Goal: Task Accomplishment & Management: Use online tool/utility

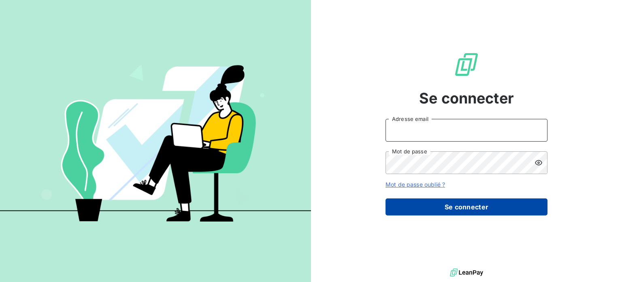
type input "[PERSON_NAME][EMAIL_ADDRESS][DOMAIN_NAME]"
click at [466, 215] on button "Se connecter" at bounding box center [467, 206] width 162 height 17
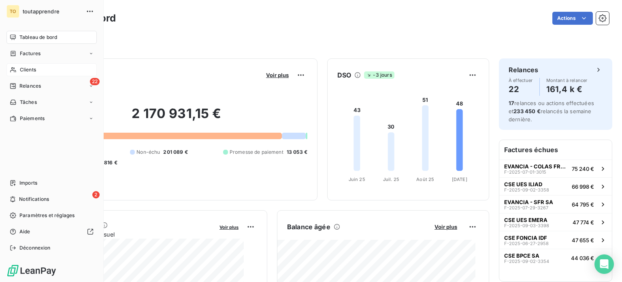
click at [36, 73] on span "Clients" at bounding box center [28, 69] width 16 height 7
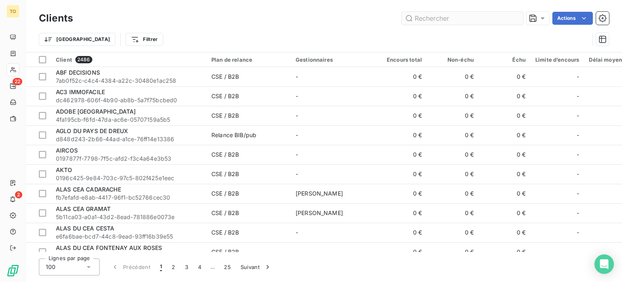
click at [423, 20] on input "text" at bounding box center [463, 18] width 122 height 13
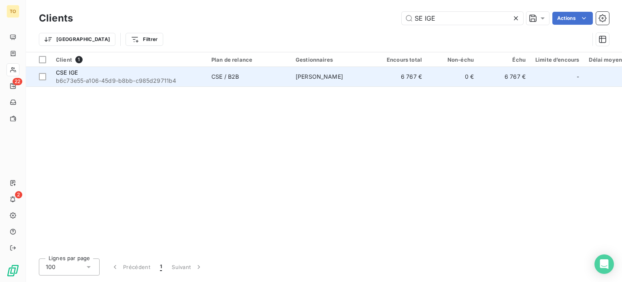
type input "SE IGE"
click at [166, 85] on span "b6c73e55-a106-45d9-b8bb-c985d29711b4" at bounding box center [129, 81] width 146 height 8
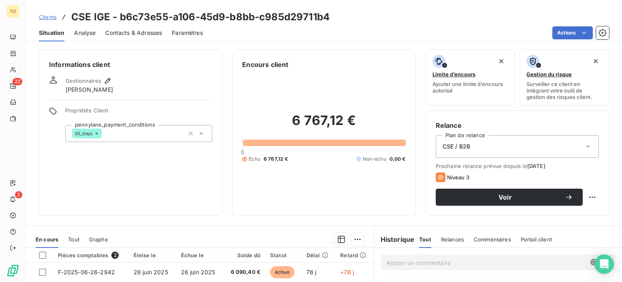
click at [154, 37] on span "Contacts & Adresses" at bounding box center [133, 33] width 57 height 8
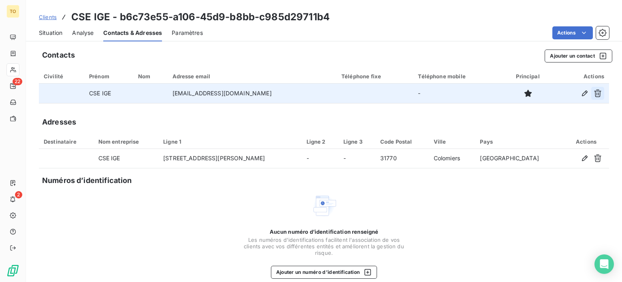
click at [594, 97] on icon "button" at bounding box center [598, 93] width 8 height 8
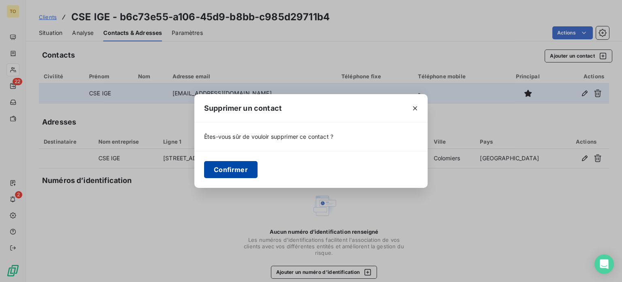
click at [220, 172] on button "Confirmer" at bounding box center [230, 169] width 53 height 17
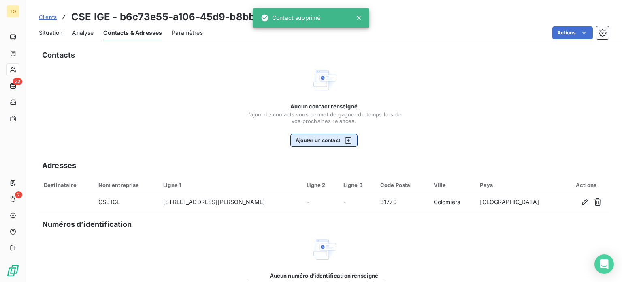
click at [329, 147] on button "Ajouter un contact" at bounding box center [324, 140] width 68 height 13
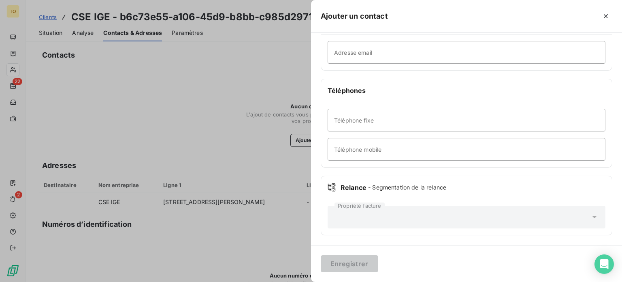
scroll to position [94, 0]
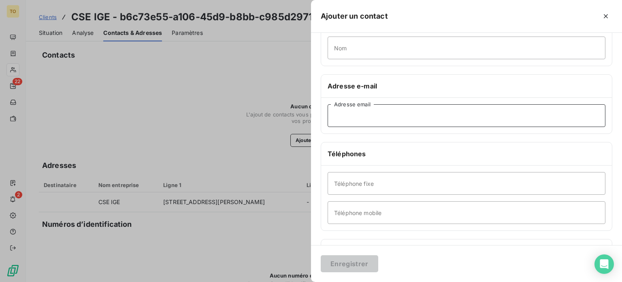
click at [329, 127] on input "Adresse email" at bounding box center [467, 115] width 278 height 23
paste input "[EMAIL_ADDRESS][DOMAIN_NAME]"
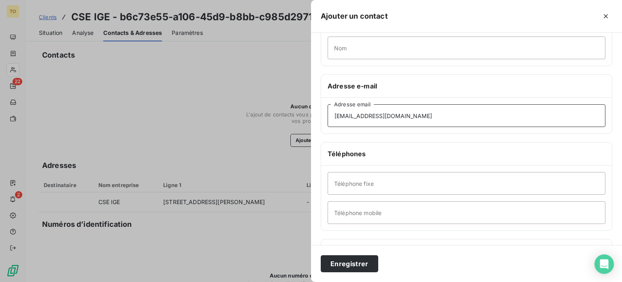
type input "[EMAIL_ADDRESS][DOMAIN_NAME]"
click at [328, 59] on input "Nom" at bounding box center [467, 47] width 278 height 23
type input "c"
type input "CSE"
click at [321, 260] on button "Enregistrer" at bounding box center [350, 263] width 58 height 17
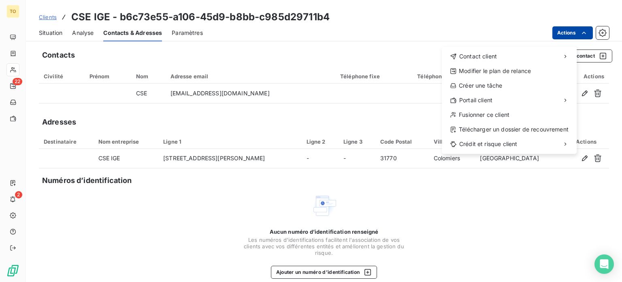
click at [559, 39] on html "TO 22 2 Clients CSE IGE - b6c73e55-a106-45d9-b8bb-c985d29711b4 Situation Analys…" at bounding box center [311, 141] width 622 height 282
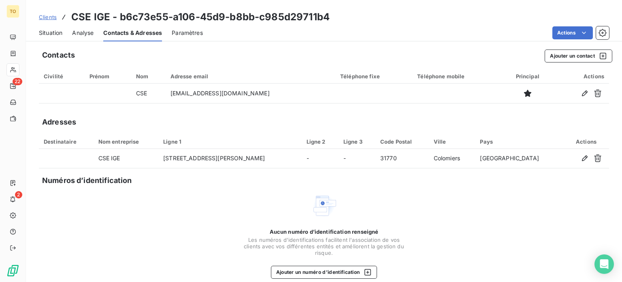
click at [382, 130] on html "TO 22 2 Clients CSE IGE - b6c73e55-a106-45d9-b8bb-c985d29711b4 Situation Analys…" at bounding box center [311, 141] width 622 height 282
click at [572, 62] on button "Ajouter un contact" at bounding box center [579, 55] width 68 height 13
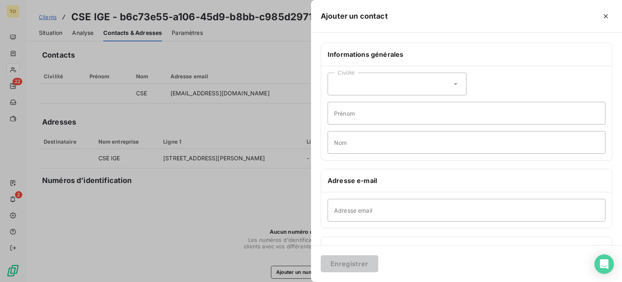
click at [328, 95] on div "Civilité" at bounding box center [397, 84] width 139 height 23
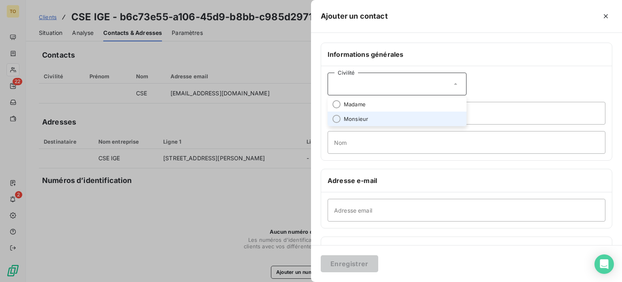
click at [328, 126] on li "Monsieur" at bounding box center [397, 118] width 139 height 15
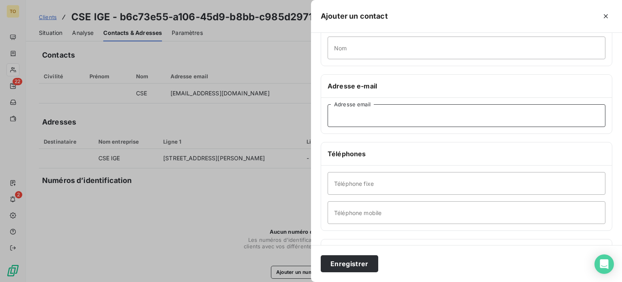
click at [328, 127] on input "Adresse email" at bounding box center [467, 115] width 278 height 23
paste input "[EMAIL_ADDRESS][DOMAIN_NAME]"
type input "[EMAIL_ADDRESS][DOMAIN_NAME]"
click at [328, 59] on input "Nom" at bounding box center [467, 47] width 278 height 23
paste input "[PERSON_NAME]"
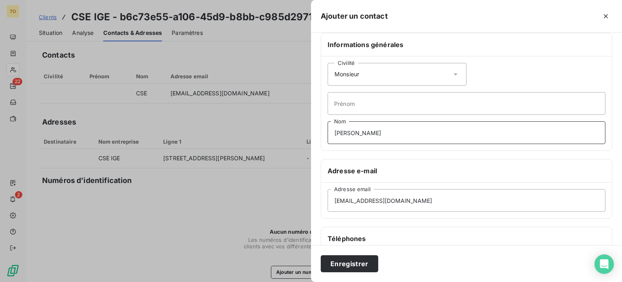
scroll to position [0, 0]
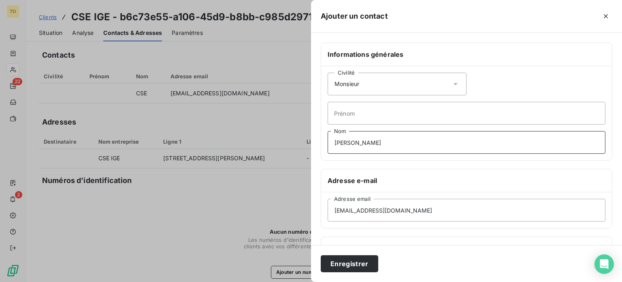
type input "[PERSON_NAME]"
click at [328, 124] on input "Prénom" at bounding box center [467, 113] width 278 height 23
paste input "[PERSON_NAME]"
click at [328, 124] on input "[PERSON_NAME]" at bounding box center [467, 113] width 278 height 23
click at [337, 124] on input "[PERSON_NAME]" at bounding box center [467, 113] width 278 height 23
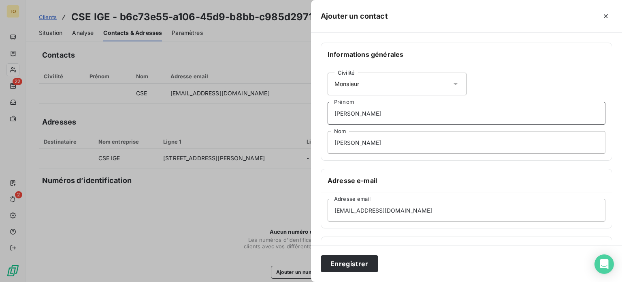
type input "[PERSON_NAME]"
click at [328, 154] on input "[PERSON_NAME]" at bounding box center [467, 142] width 278 height 23
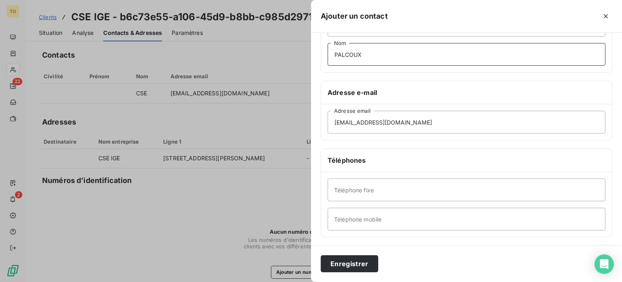
scroll to position [94, 0]
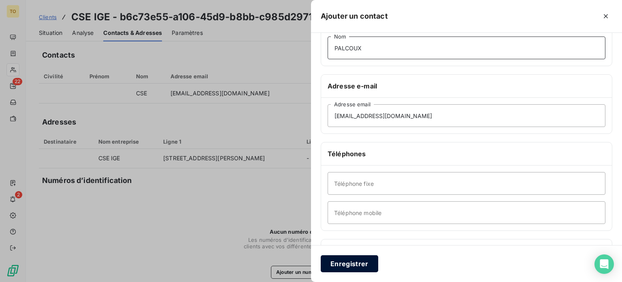
type input "PALCOUX"
click at [321, 264] on button "Enregistrer" at bounding box center [350, 263] width 58 height 17
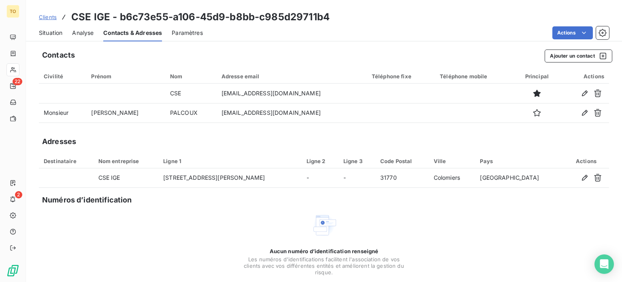
click at [62, 37] on span "Situation" at bounding box center [50, 33] width 23 height 8
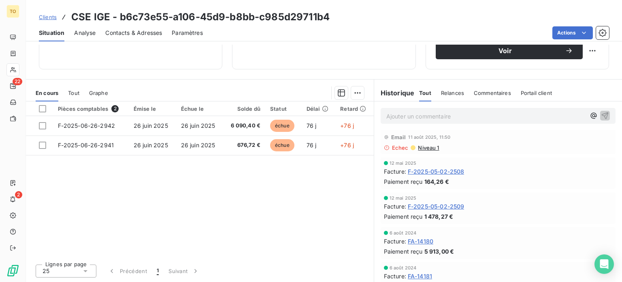
click at [432, 151] on span "Niveau 1" at bounding box center [428, 147] width 22 height 6
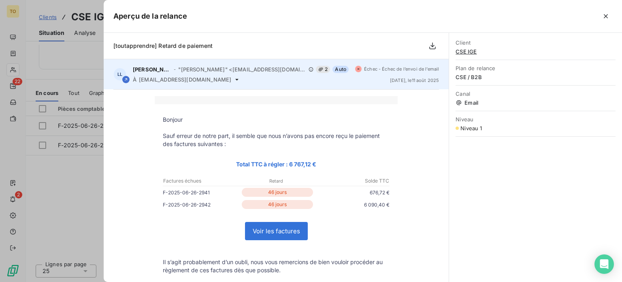
click at [356, 71] on icon at bounding box center [358, 68] width 4 height 5
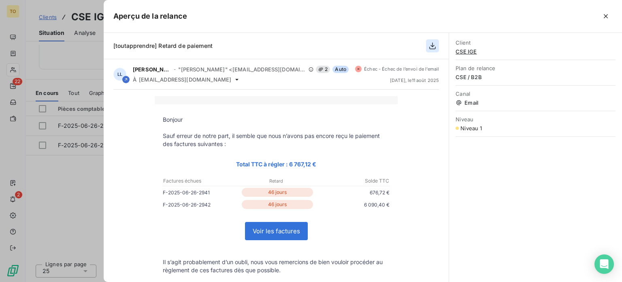
click at [432, 50] on icon "button" at bounding box center [433, 46] width 8 height 8
click at [20, 101] on div at bounding box center [311, 141] width 622 height 282
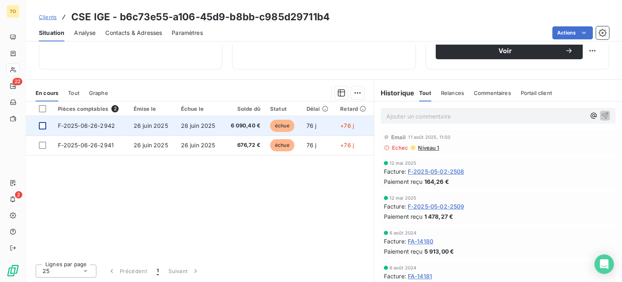
click at [46, 129] on div at bounding box center [42, 125] width 7 height 7
drag, startPoint x: 51, startPoint y: 155, endPoint x: 65, endPoint y: 132, distance: 27.4
click at [46, 149] on div at bounding box center [42, 144] width 7 height 7
click at [89, 129] on span "F-2025-06-26-2942" at bounding box center [87, 125] width 58 height 7
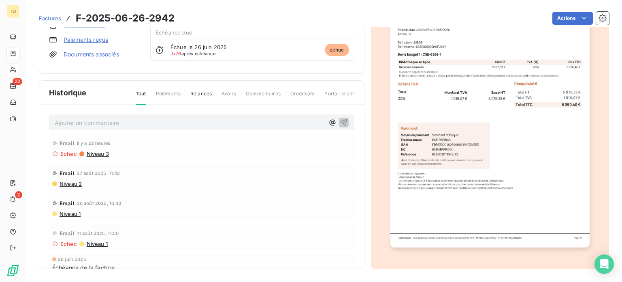
scroll to position [92, 0]
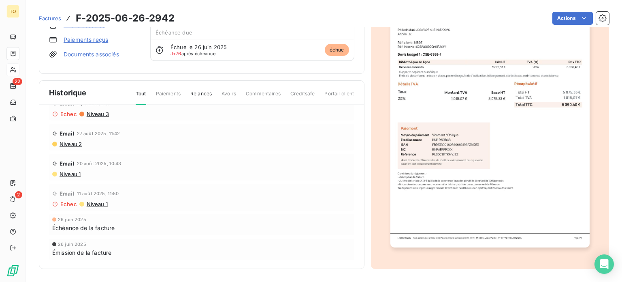
click at [81, 177] on span "Niveau 1" at bounding box center [70, 174] width 22 height 6
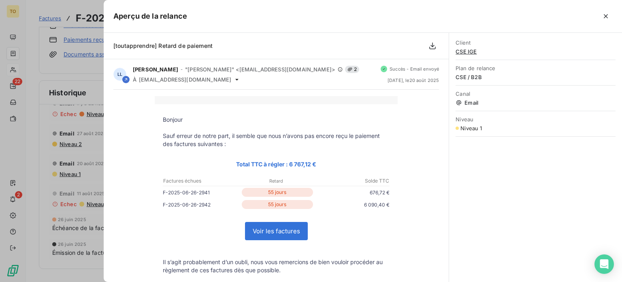
click at [52, 160] on div at bounding box center [311, 141] width 622 height 282
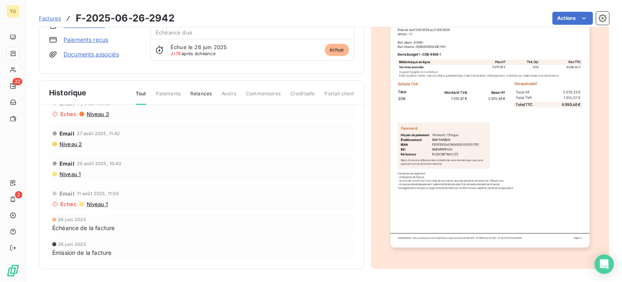
click at [82, 141] on span "Niveau 2" at bounding box center [70, 144] width 23 height 6
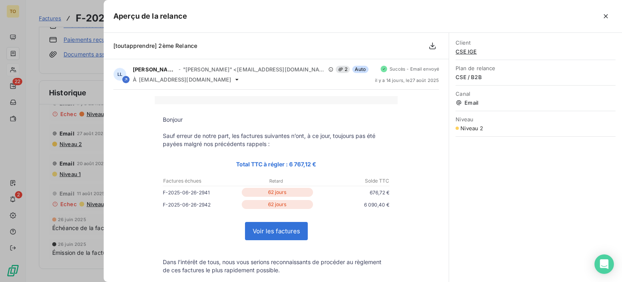
click at [89, 140] on div at bounding box center [311, 141] width 622 height 282
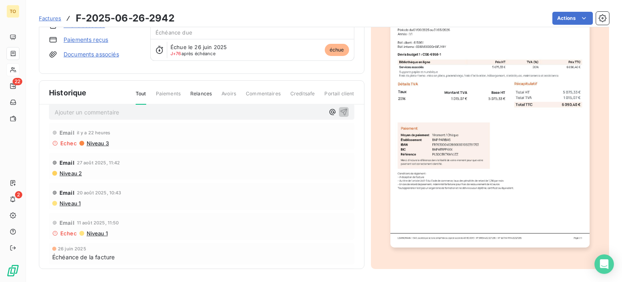
scroll to position [0, 0]
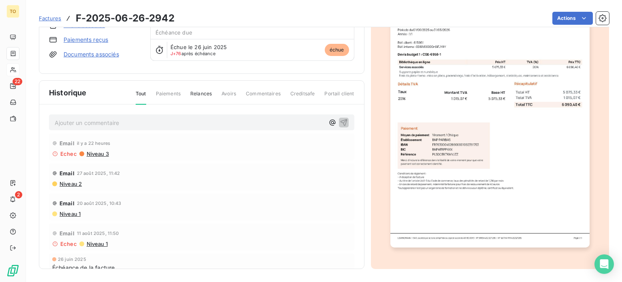
click at [109, 157] on span "Niveau 3" at bounding box center [97, 153] width 23 height 6
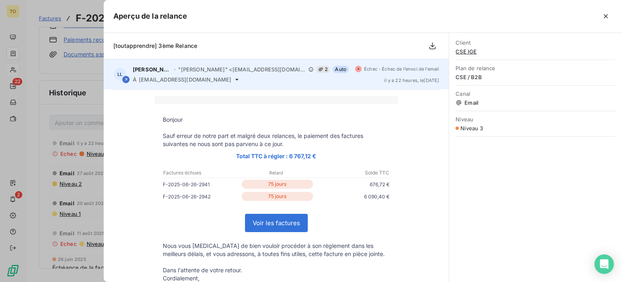
click at [358, 70] on icon at bounding box center [359, 69] width 2 height 2
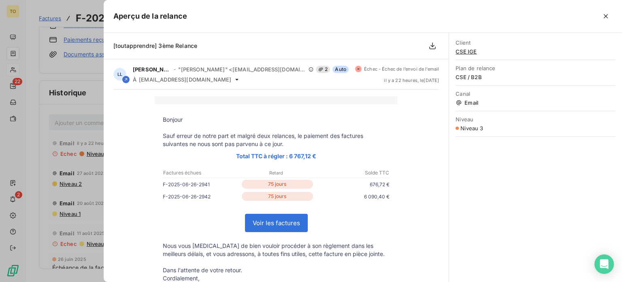
click at [463, 131] on span "Niveau 3" at bounding box center [472, 128] width 23 height 6
click at [83, 208] on div at bounding box center [311, 141] width 622 height 282
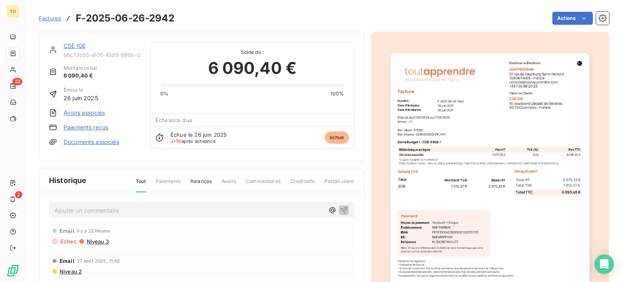
click at [464, 153] on img "button" at bounding box center [490, 194] width 199 height 282
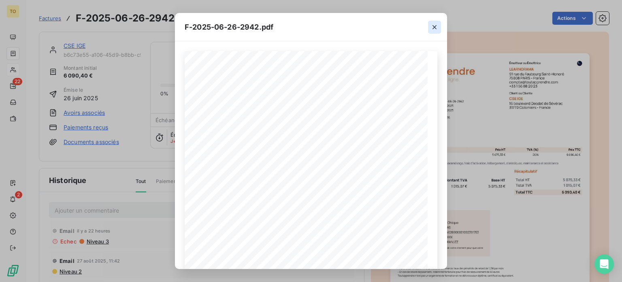
click at [437, 26] on icon "button" at bounding box center [435, 27] width 4 height 4
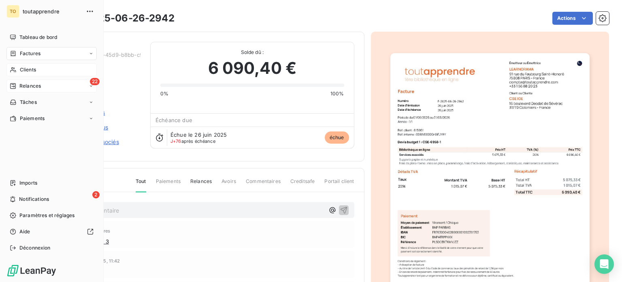
click at [22, 90] on div "Relances" at bounding box center [25, 85] width 31 height 7
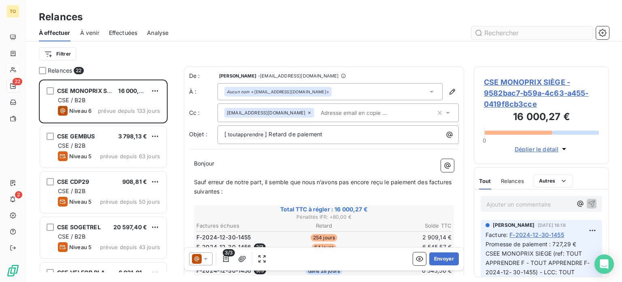
click at [514, 36] on input "text" at bounding box center [533, 32] width 122 height 13
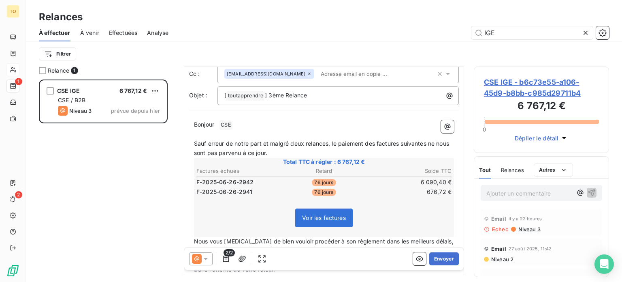
scroll to position [189, 0]
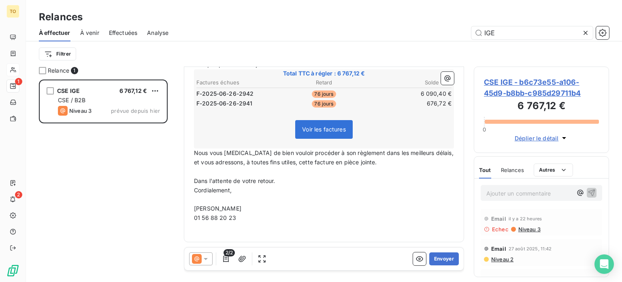
type input "IGE"
click at [210, 263] on icon at bounding box center [206, 258] width 8 height 8
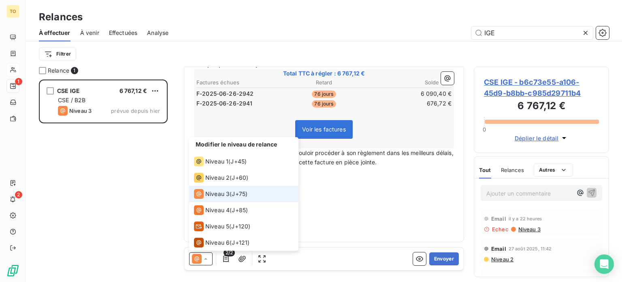
click at [230, 198] on span "Niveau 3" at bounding box center [217, 194] width 24 height 8
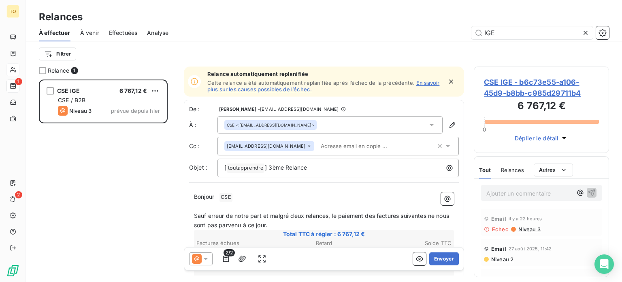
scroll to position [186, 122]
click at [297, 133] on div "CSE <[EMAIL_ADDRESS][DOMAIN_NAME]>" at bounding box center [330, 124] width 225 height 17
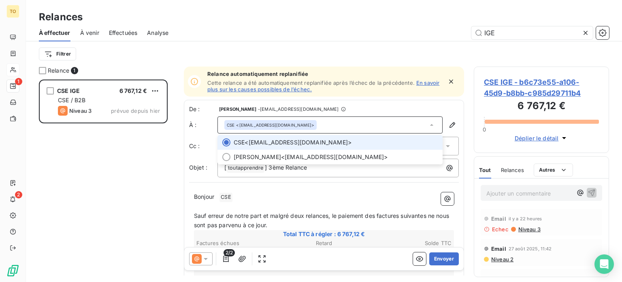
click at [300, 133] on div "CSE <[EMAIL_ADDRESS][DOMAIN_NAME]>" at bounding box center [330, 124] width 225 height 17
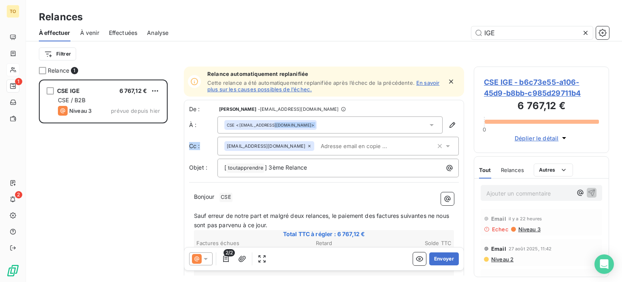
drag, startPoint x: 281, startPoint y: 143, endPoint x: 297, endPoint y: 157, distance: 21.3
click at [305, 166] on div "De : [PERSON_NAME] - [EMAIL_ADDRESS][DOMAIN_NAME] À : CSE <[EMAIL_ADDRESS][DOMA…" at bounding box center [324, 141] width 270 height 72
click at [297, 133] on div "CSE <[EMAIL_ADDRESS][DOMAIN_NAME]>" at bounding box center [330, 124] width 225 height 17
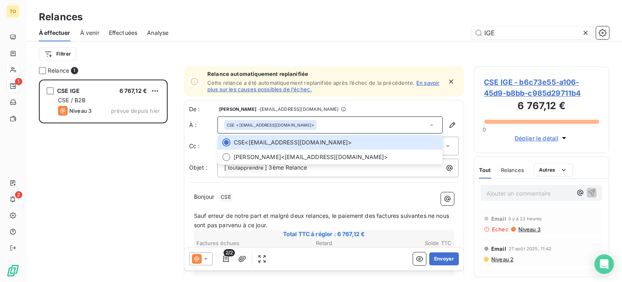
drag, startPoint x: 301, startPoint y: 133, endPoint x: 295, endPoint y: 142, distance: 10.5
click at [301, 135] on div "De : [PERSON_NAME] - [EMAIL_ADDRESS][DOMAIN_NAME] À : CSE <[EMAIL_ADDRESS][DOMA…" at bounding box center [324, 141] width 270 height 72
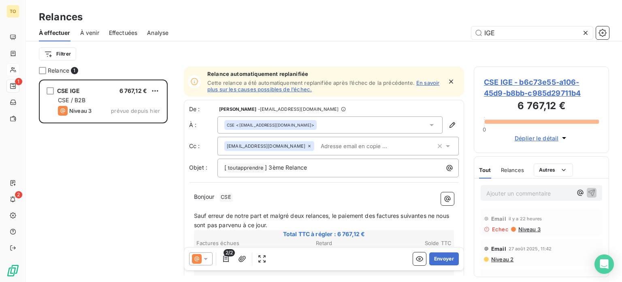
drag, startPoint x: 287, startPoint y: 145, endPoint x: 303, endPoint y: 144, distance: 16.2
click at [288, 130] on div "CSE <[EMAIL_ADDRESS][DOMAIN_NAME]>" at bounding box center [270, 125] width 92 height 10
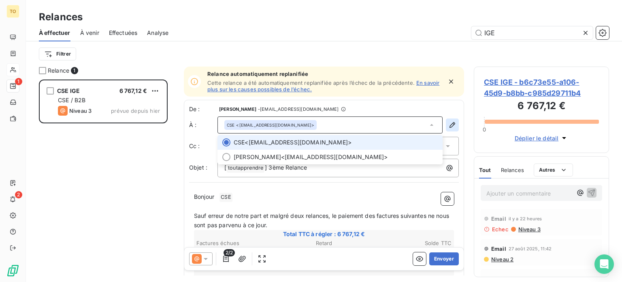
click at [448, 129] on icon "button" at bounding box center [452, 125] width 8 height 8
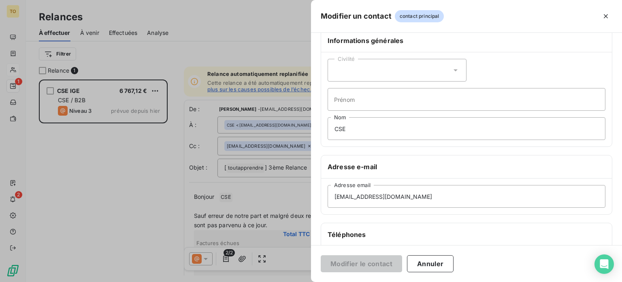
scroll to position [0, 0]
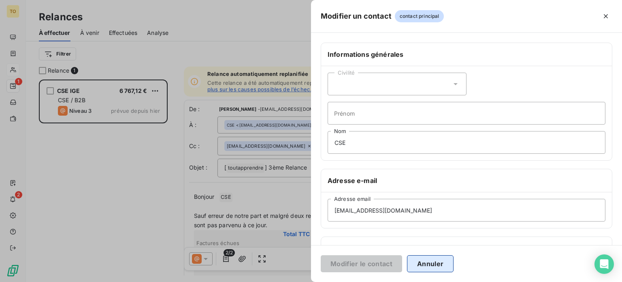
click at [407, 265] on button "Annuler" at bounding box center [430, 263] width 47 height 17
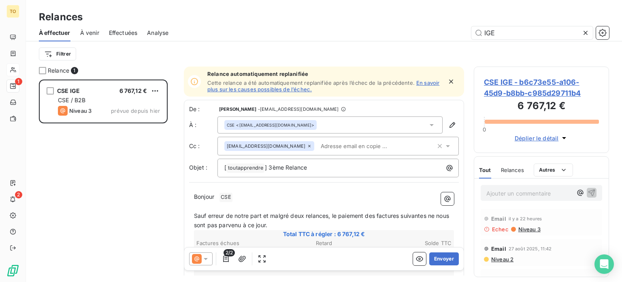
click at [315, 133] on div "CSE <[EMAIL_ADDRESS][DOMAIN_NAME]>" at bounding box center [330, 124] width 225 height 17
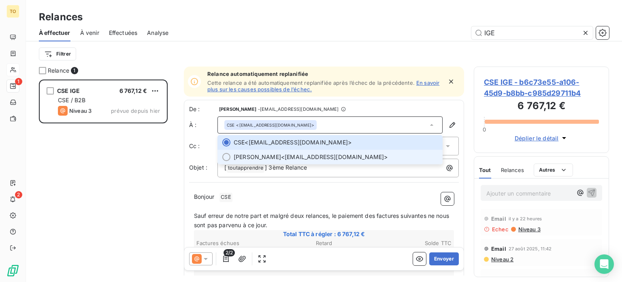
click at [231, 161] on div at bounding box center [226, 157] width 8 height 8
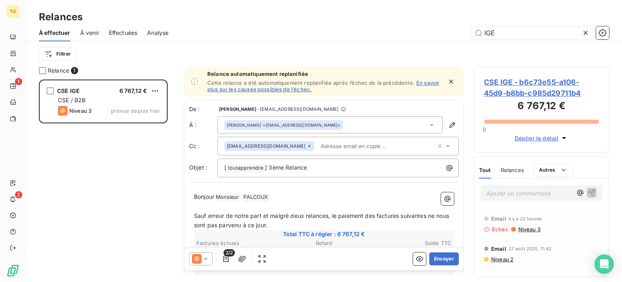
click at [307, 148] on icon at bounding box center [309, 145] width 5 height 5
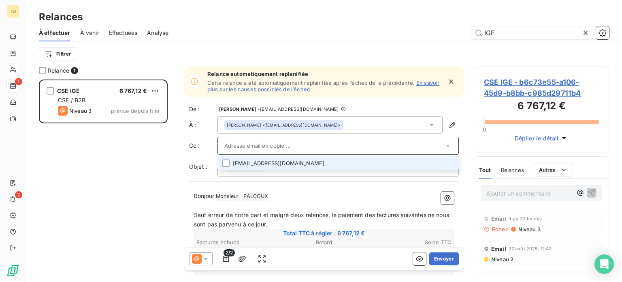
click at [290, 152] on input "text" at bounding box center [334, 145] width 220 height 12
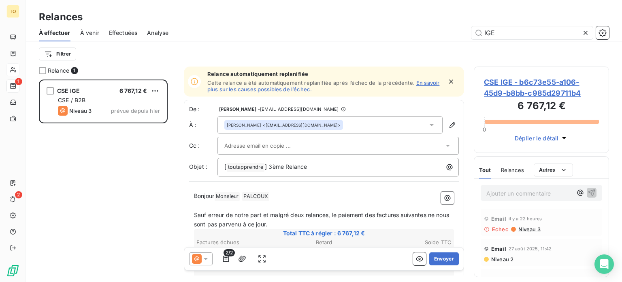
paste input "[EMAIL_ADDRESS][DOMAIN_NAME]"
type input "[EMAIL_ADDRESS][DOMAIN_NAME]"
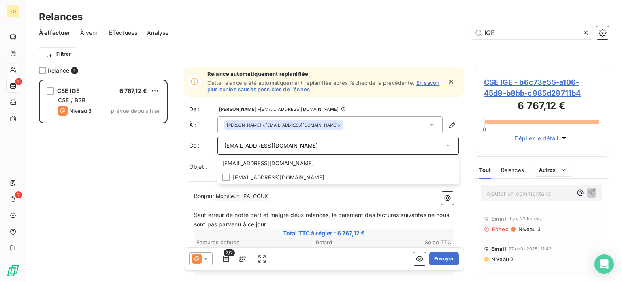
drag, startPoint x: 263, startPoint y: 167, endPoint x: 186, endPoint y: 165, distance: 76.2
click at [188, 165] on div "Relance 1 CSE IGE 6 767,12 € CSE / B2B Niveau 3 prévue depuis [DATE] Relance au…" at bounding box center [324, 173] width 596 height 215
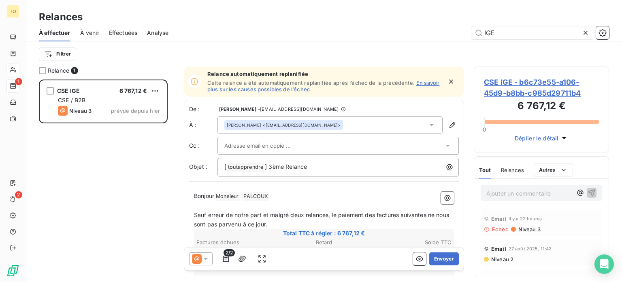
click at [252, 152] on input "text" at bounding box center [267, 145] width 87 height 12
paste input "[EMAIL_ADDRESS][DOMAIN_NAME]"
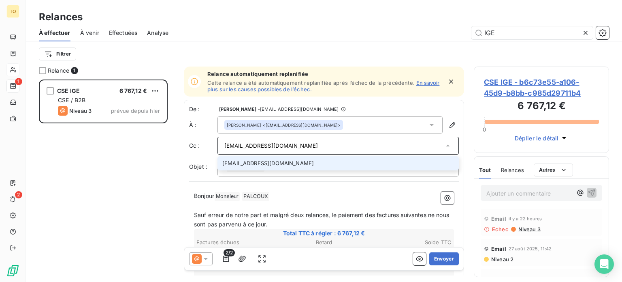
type input "[EMAIL_ADDRESS][DOMAIN_NAME]"
click at [258, 170] on li "[EMAIL_ADDRESS][DOMAIN_NAME]" at bounding box center [338, 163] width 241 height 14
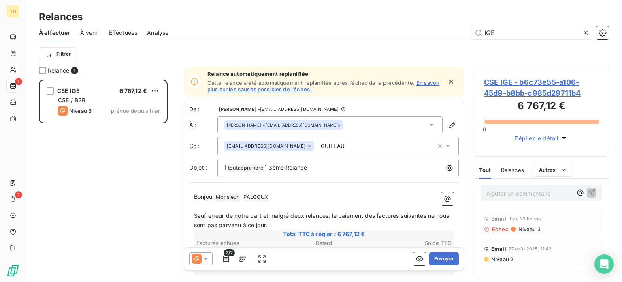
drag, startPoint x: 331, startPoint y: 167, endPoint x: 292, endPoint y: 164, distance: 38.6
click at [318, 152] on input "GUILLAU" at bounding box center [365, 146] width 94 height 12
paste input "[PERSON_NAME][EMAIL_ADDRESS][DOMAIN_NAME]"
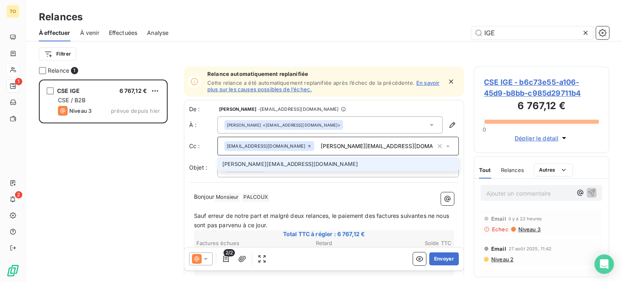
scroll to position [0, 4]
type input "[PERSON_NAME][EMAIL_ADDRESS][DOMAIN_NAME]"
click at [292, 171] on li "[PERSON_NAME][EMAIL_ADDRESS][DOMAIN_NAME]" at bounding box center [338, 164] width 241 height 14
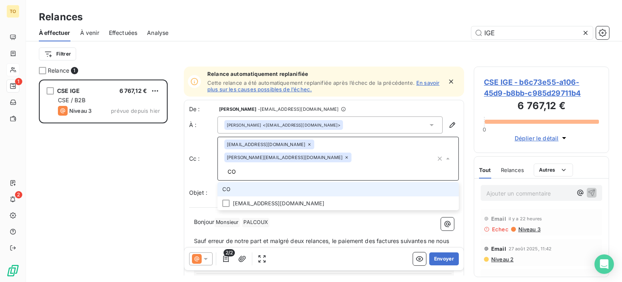
type input "C"
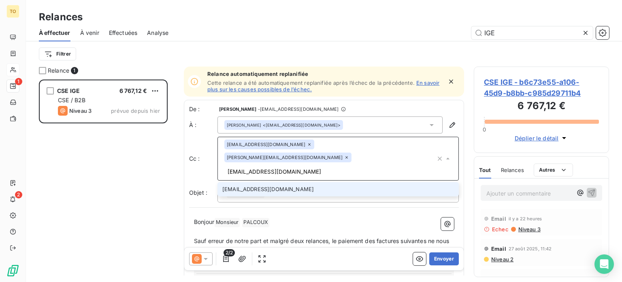
type input "[EMAIL_ADDRESS][DOMAIN_NAME]"
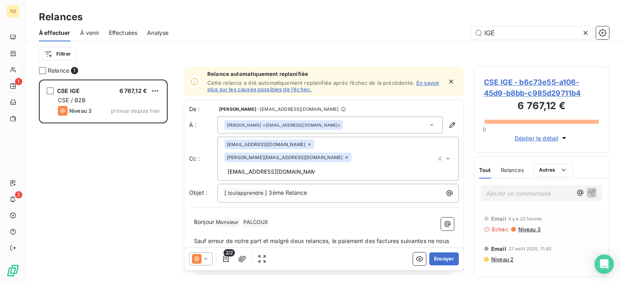
scroll to position [2, 0]
click at [316, 227] on p "Bonjour Monsieur ﻿ PALCOUX ﻿ ﻿" at bounding box center [324, 222] width 260 height 10
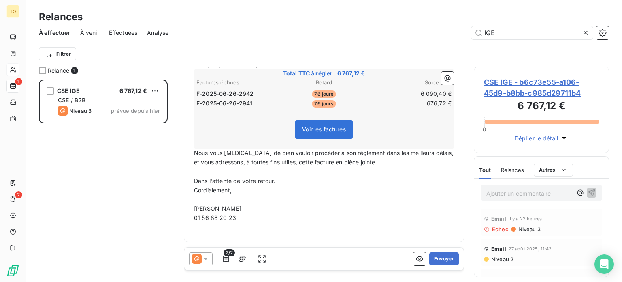
scroll to position [249, 0]
click at [432, 265] on button "Envoyer" at bounding box center [444, 258] width 30 height 13
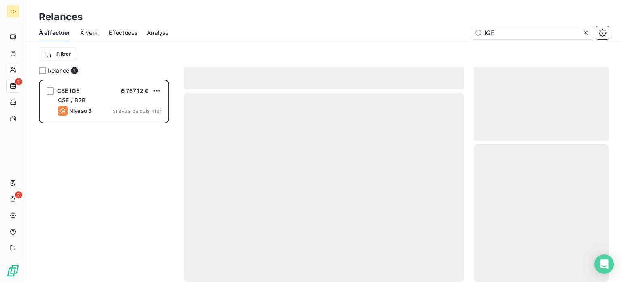
scroll to position [0, 0]
